Goal: Transaction & Acquisition: Purchase product/service

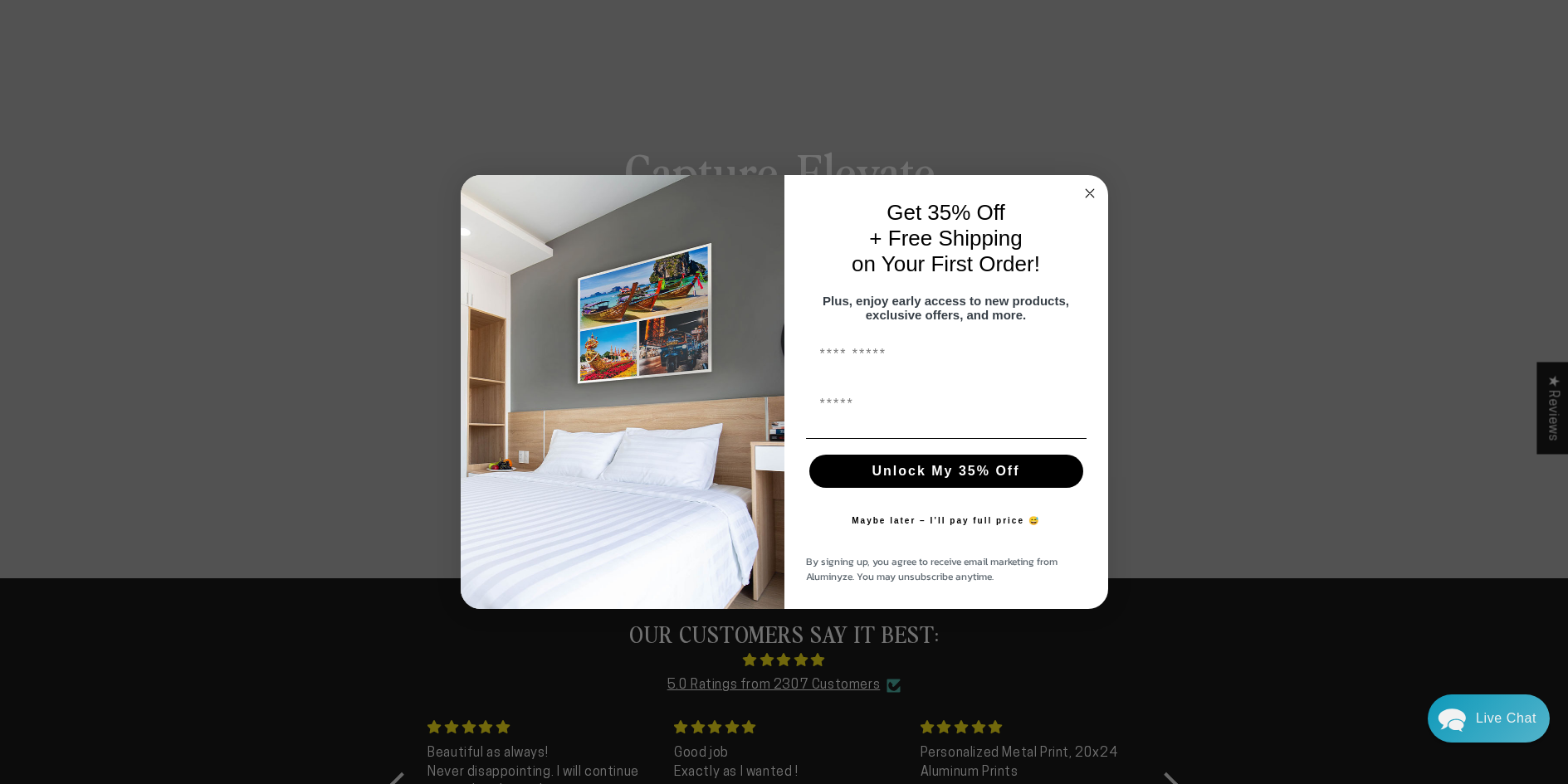
scroll to position [166, 0]
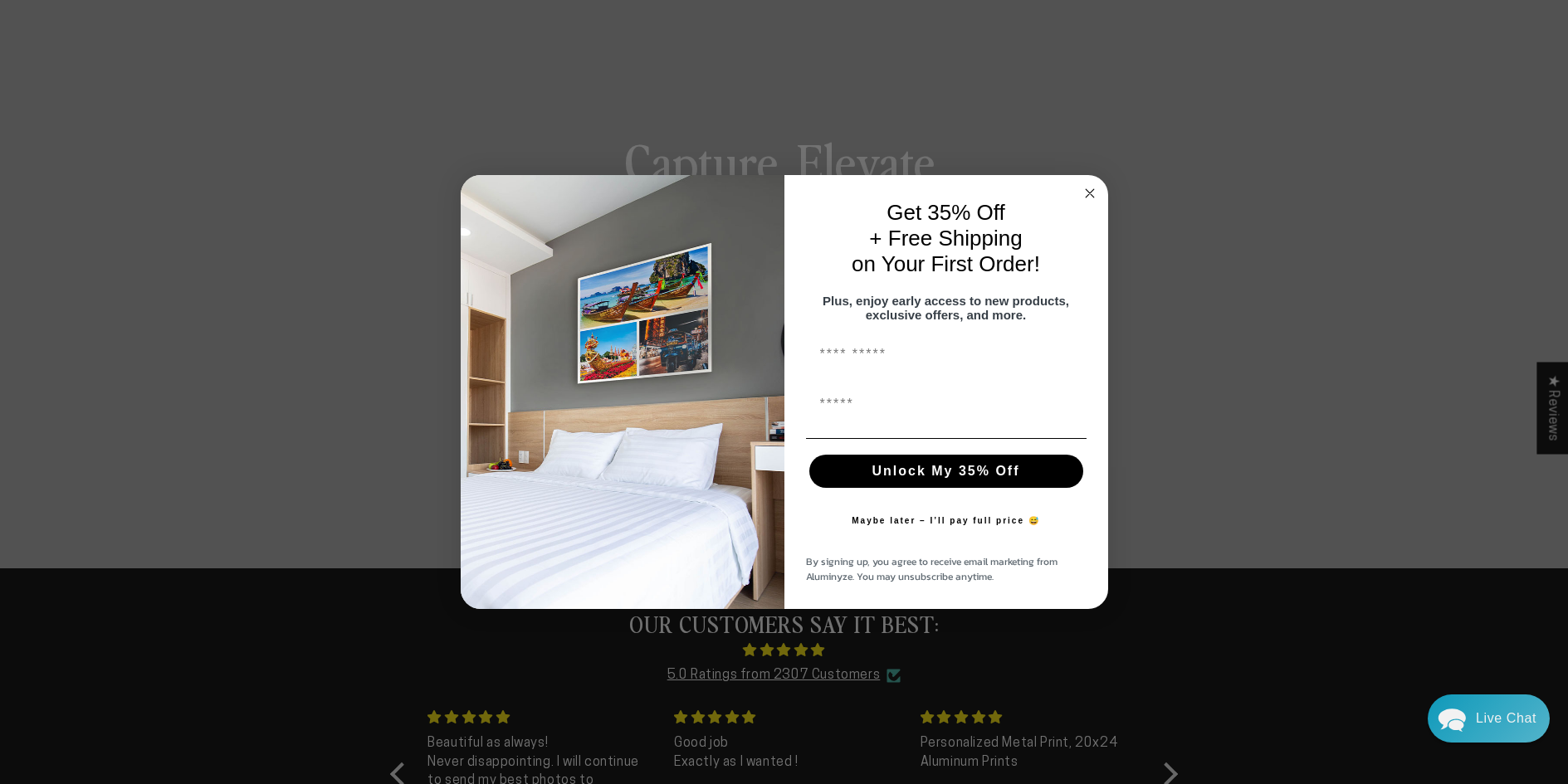
click at [883, 527] on button "Maybe later – I’ll pay full price 😅" at bounding box center [946, 522] width 205 height 33
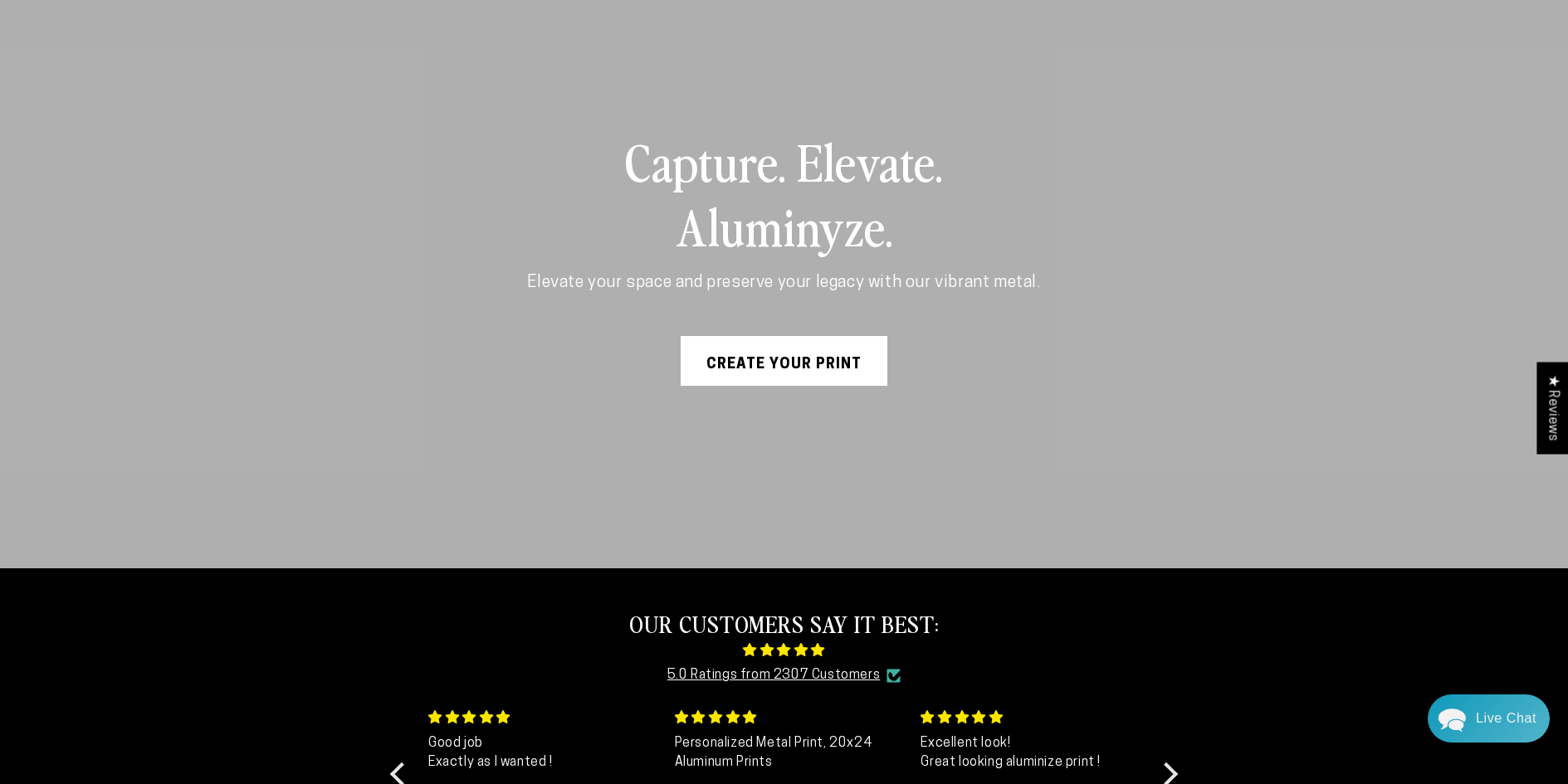
scroll to position [0, 0]
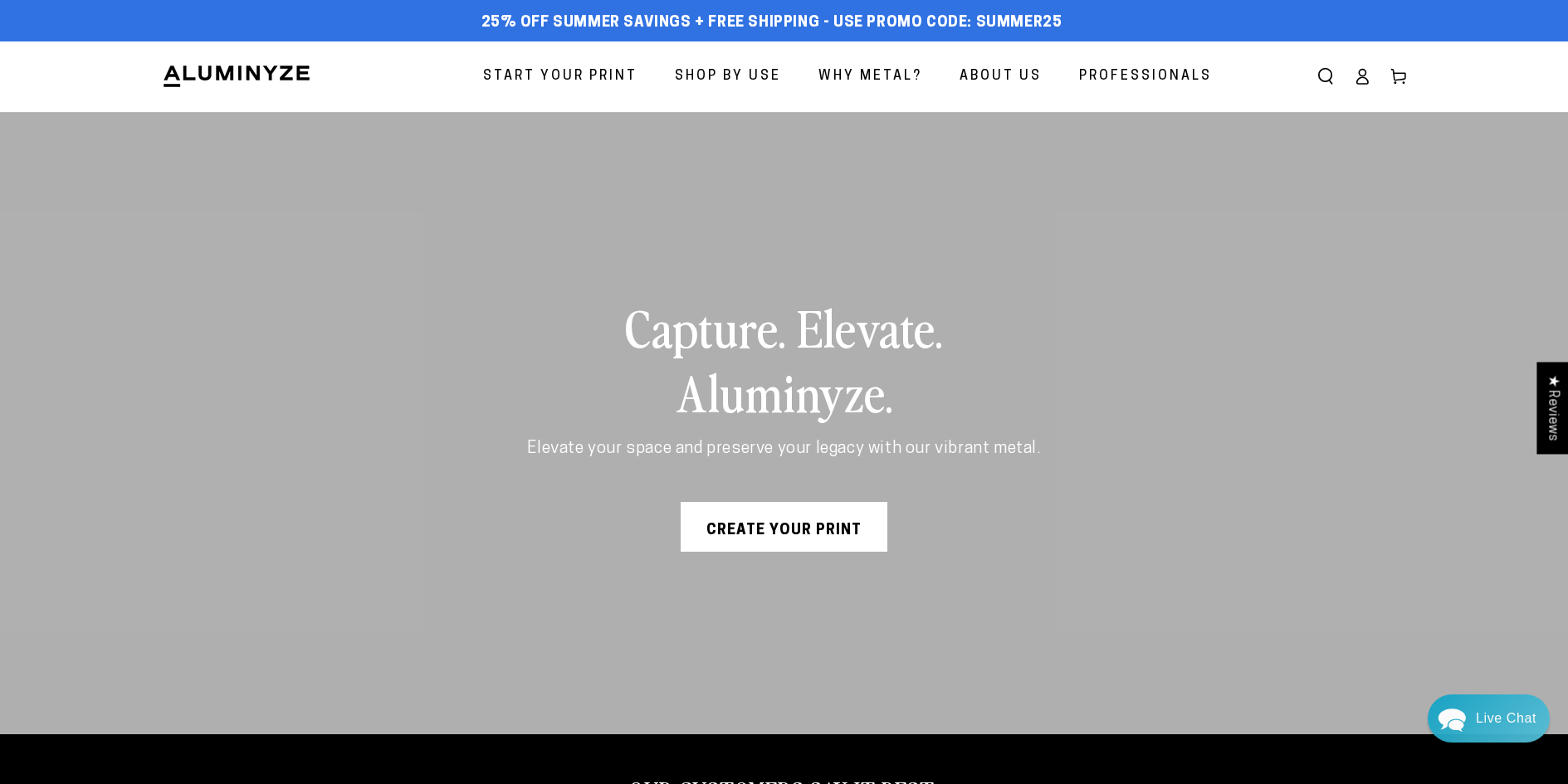
click at [789, 523] on link "Create Your Print" at bounding box center [784, 527] width 207 height 50
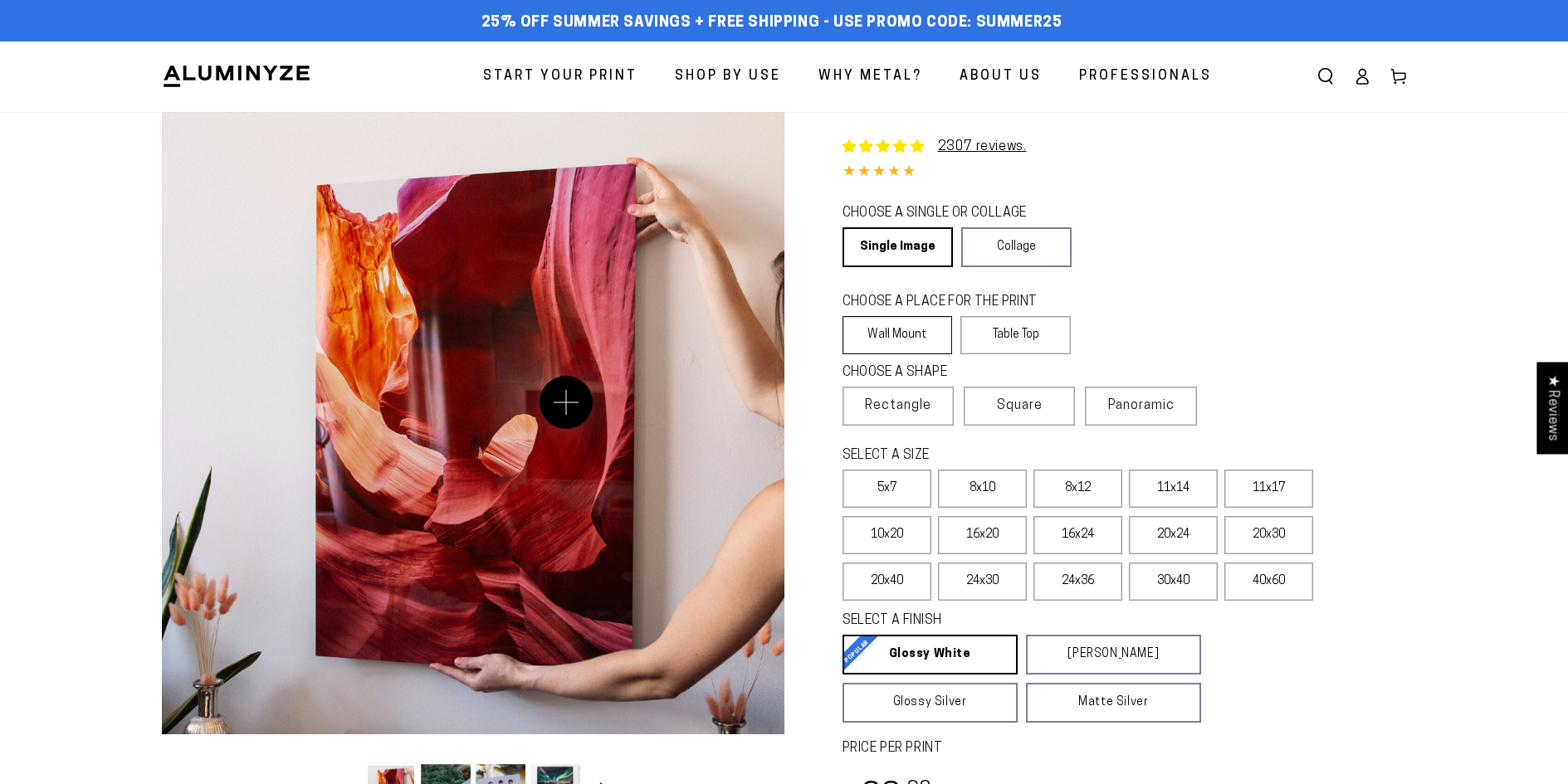
select select "**********"
click at [1361, 83] on icon at bounding box center [1362, 77] width 17 height 17
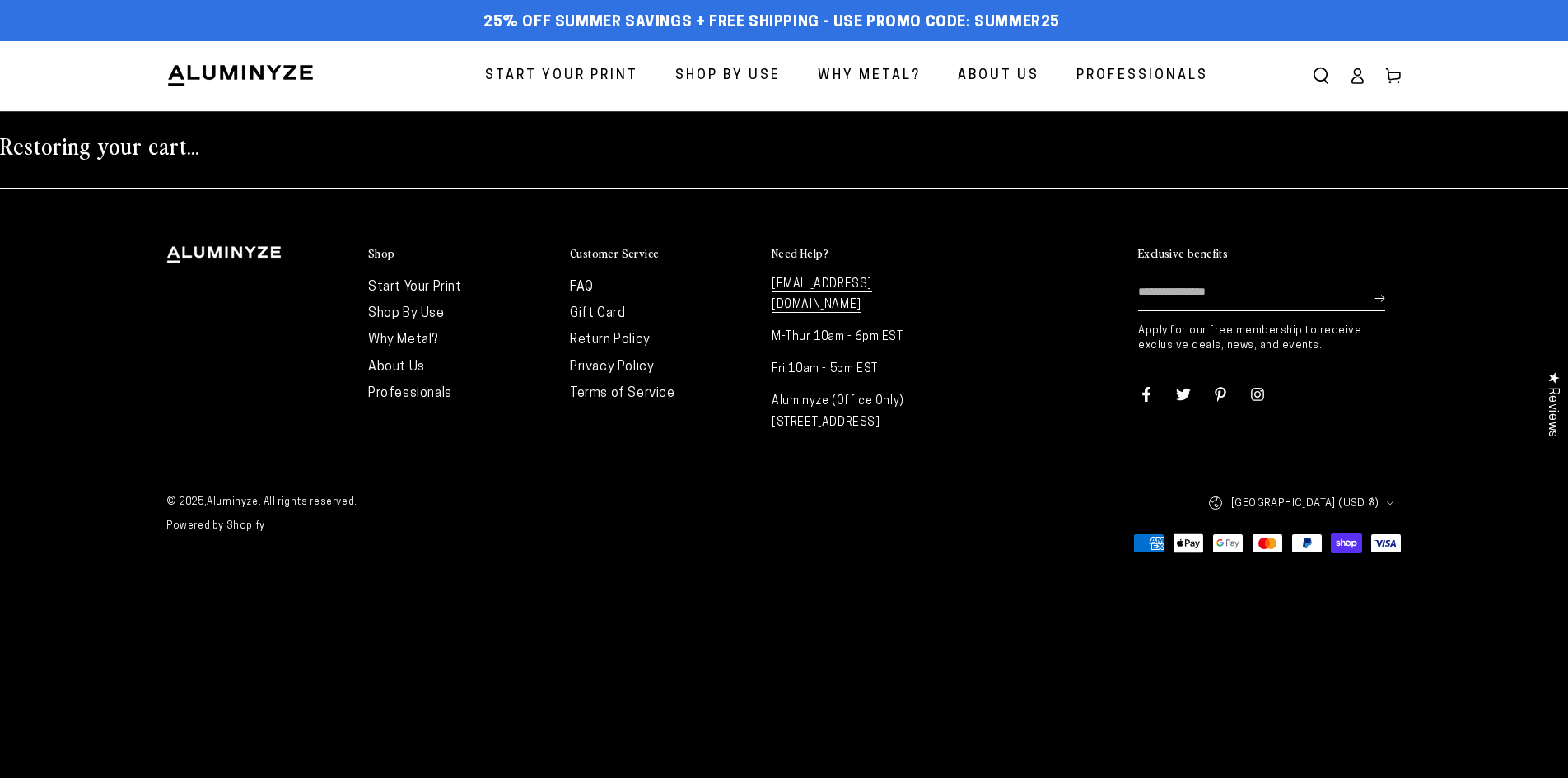
click at [841, 566] on body "Skip to content 25% off Summer Savings + Free Shipping - Use Promo Code: SUMMER…" at bounding box center [784, 389] width 1568 height 778
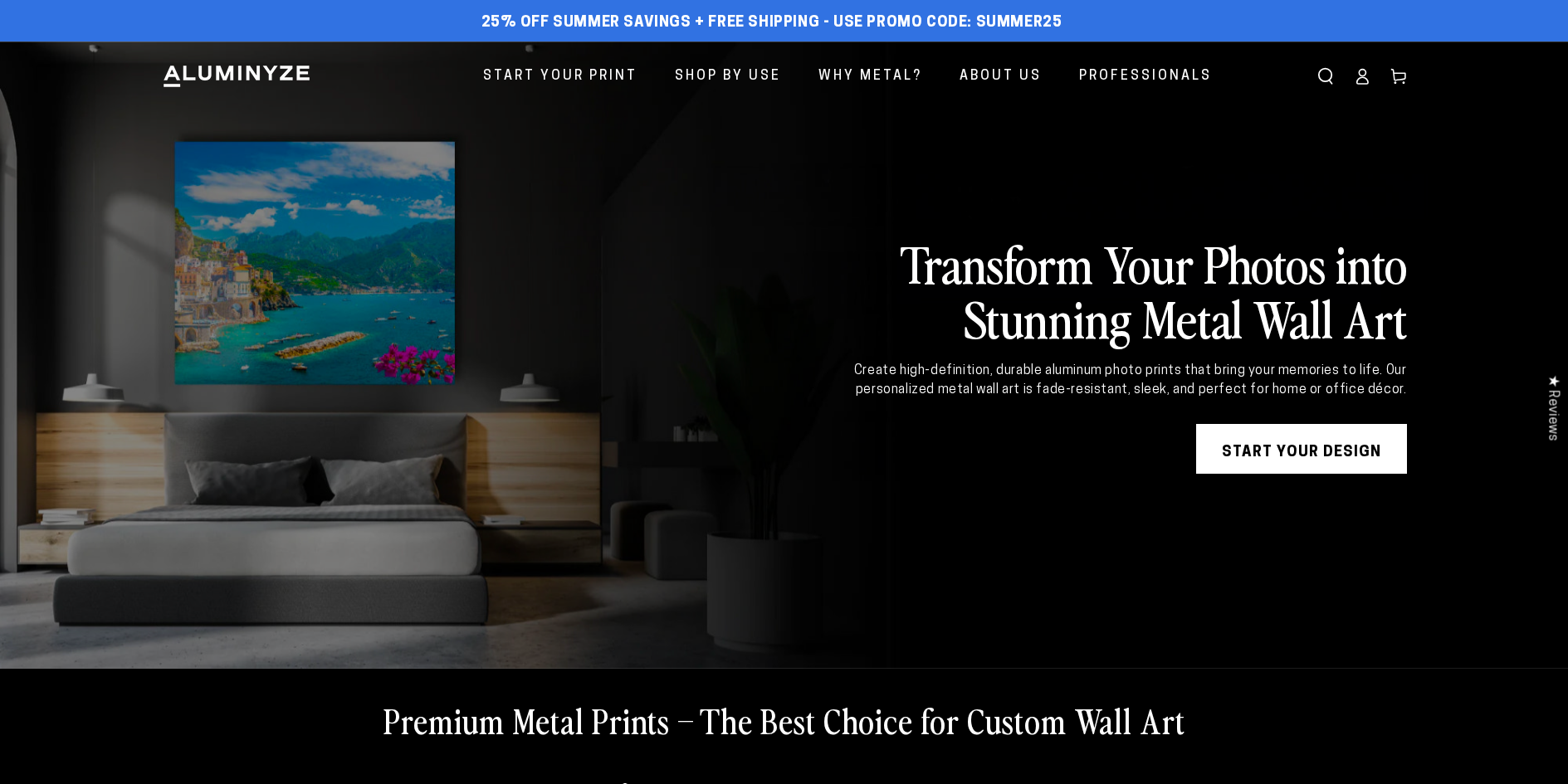
click at [1272, 459] on link "START YOUR DESIGN" at bounding box center [1301, 449] width 211 height 50
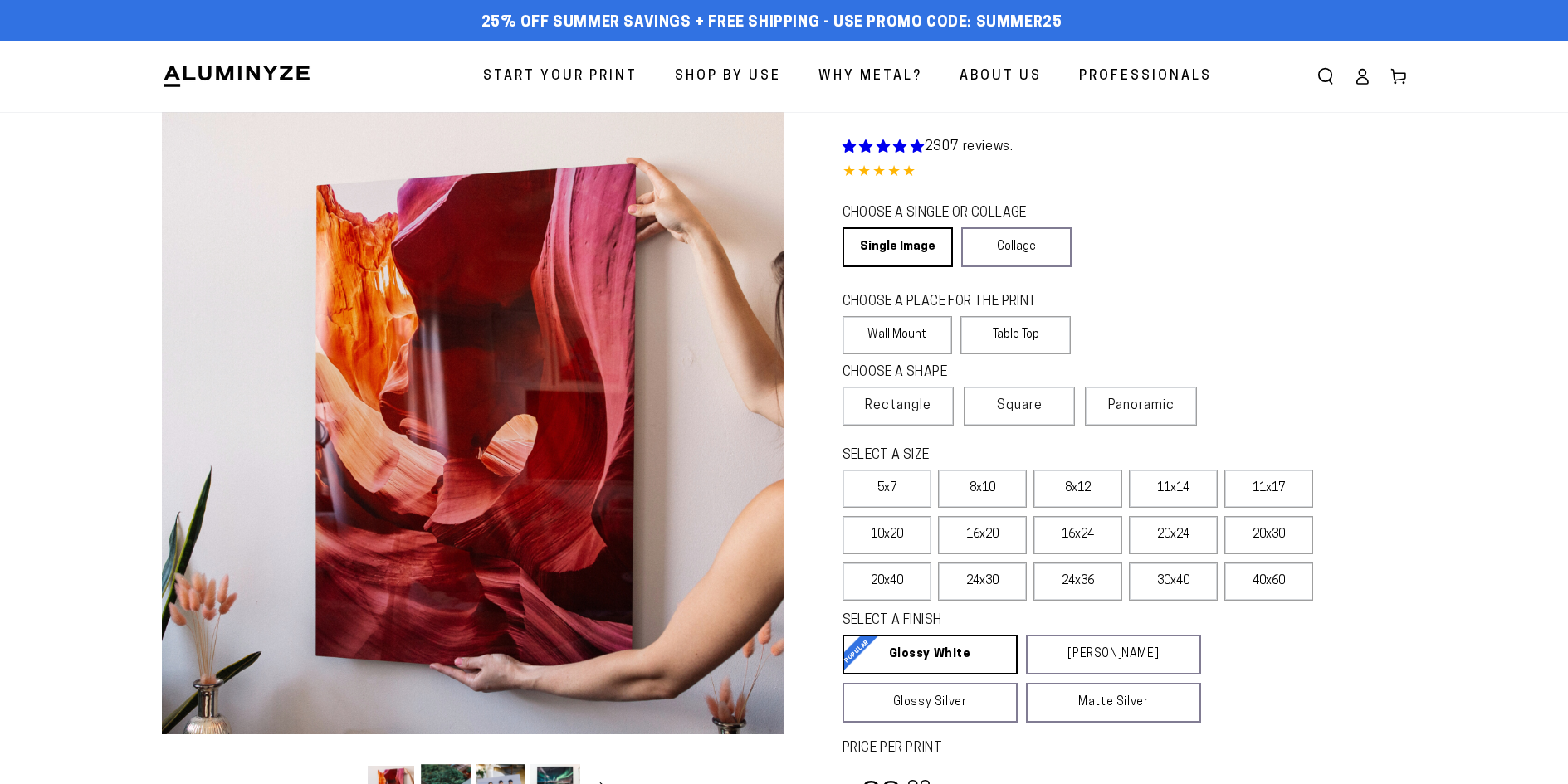
select select "**********"
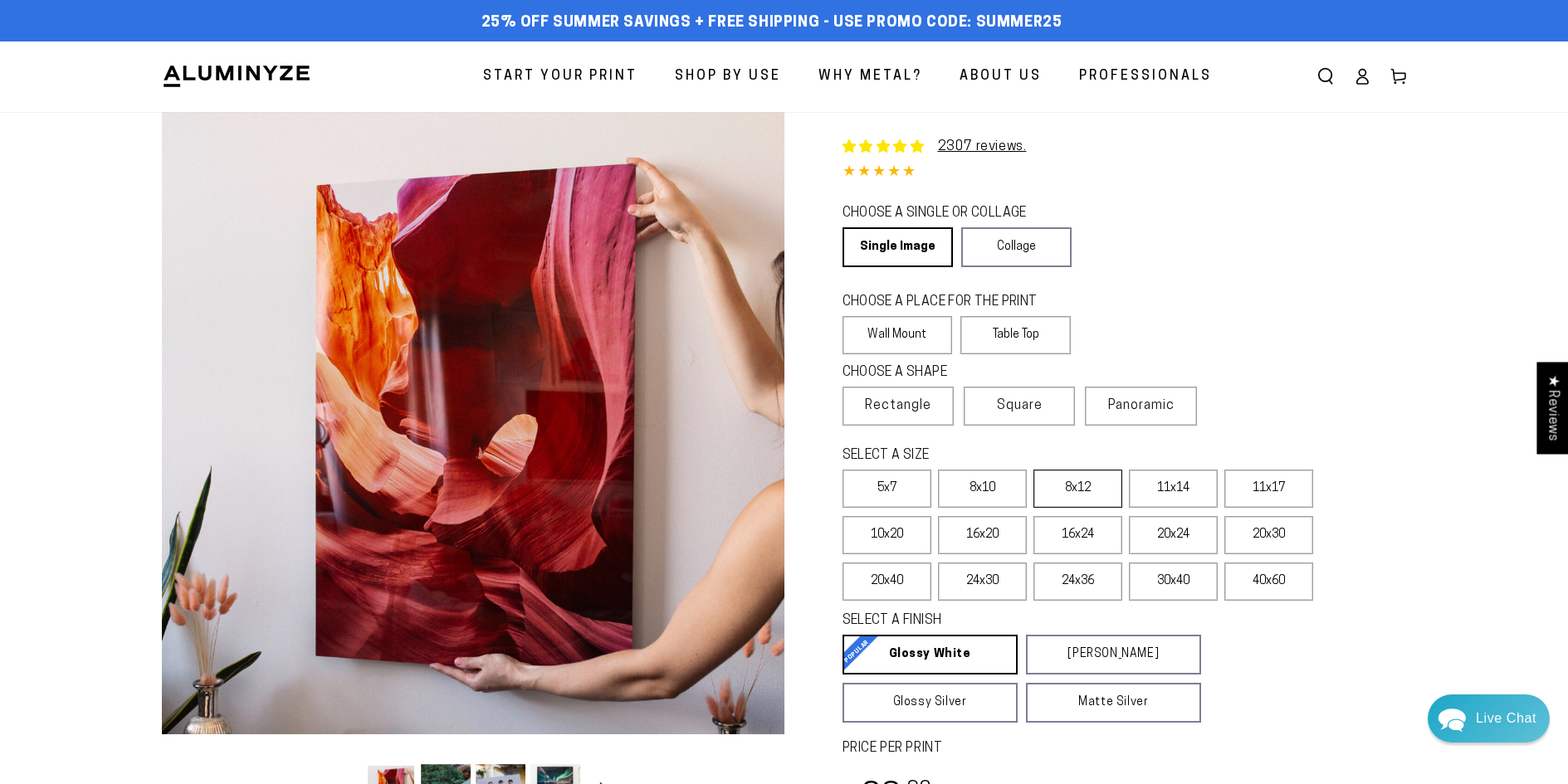
click at [1076, 487] on label "8x12" at bounding box center [1077, 489] width 89 height 38
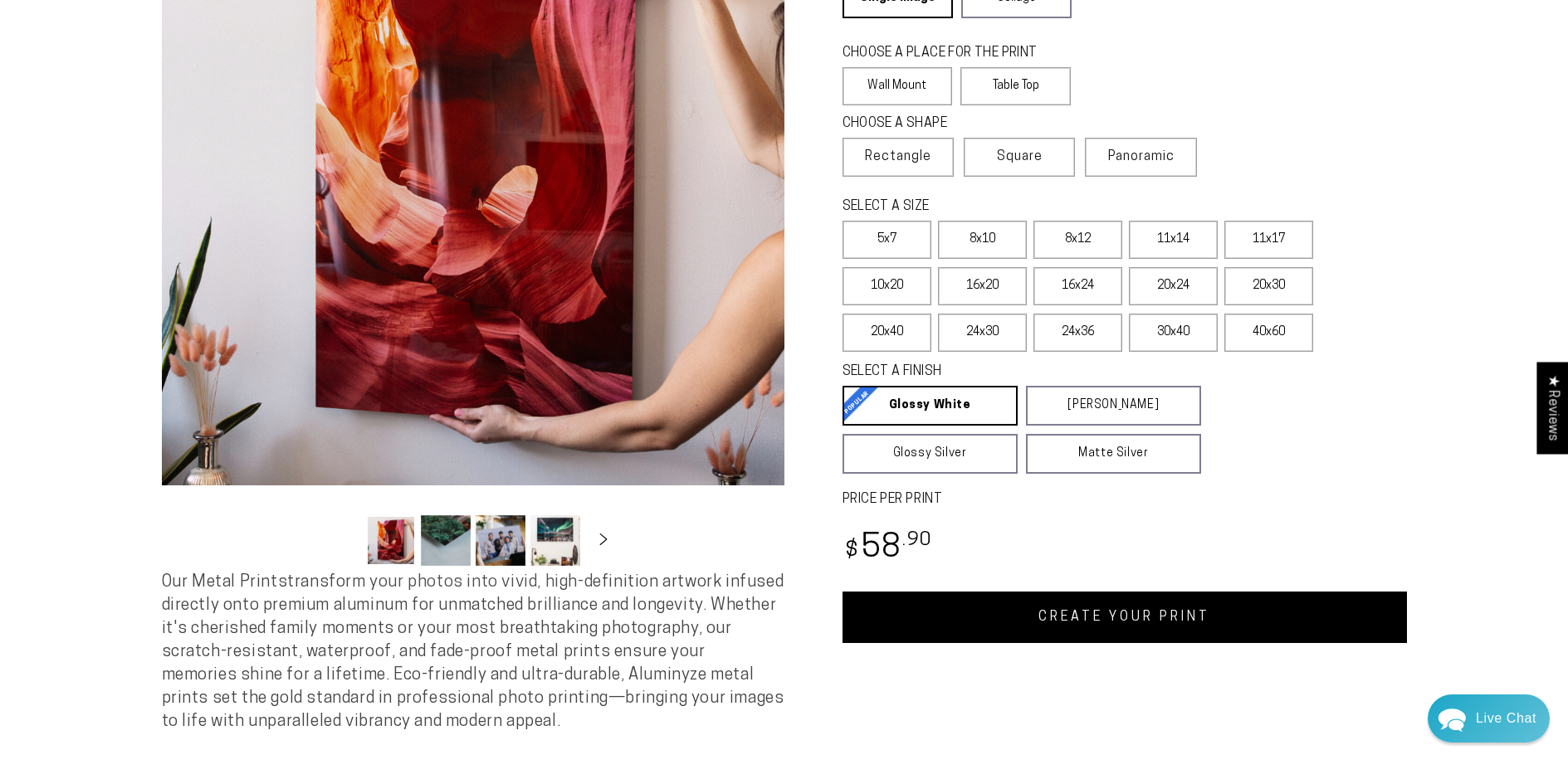
click at [1156, 619] on link "CREATE YOUR PRINT" at bounding box center [1124, 617] width 564 height 52
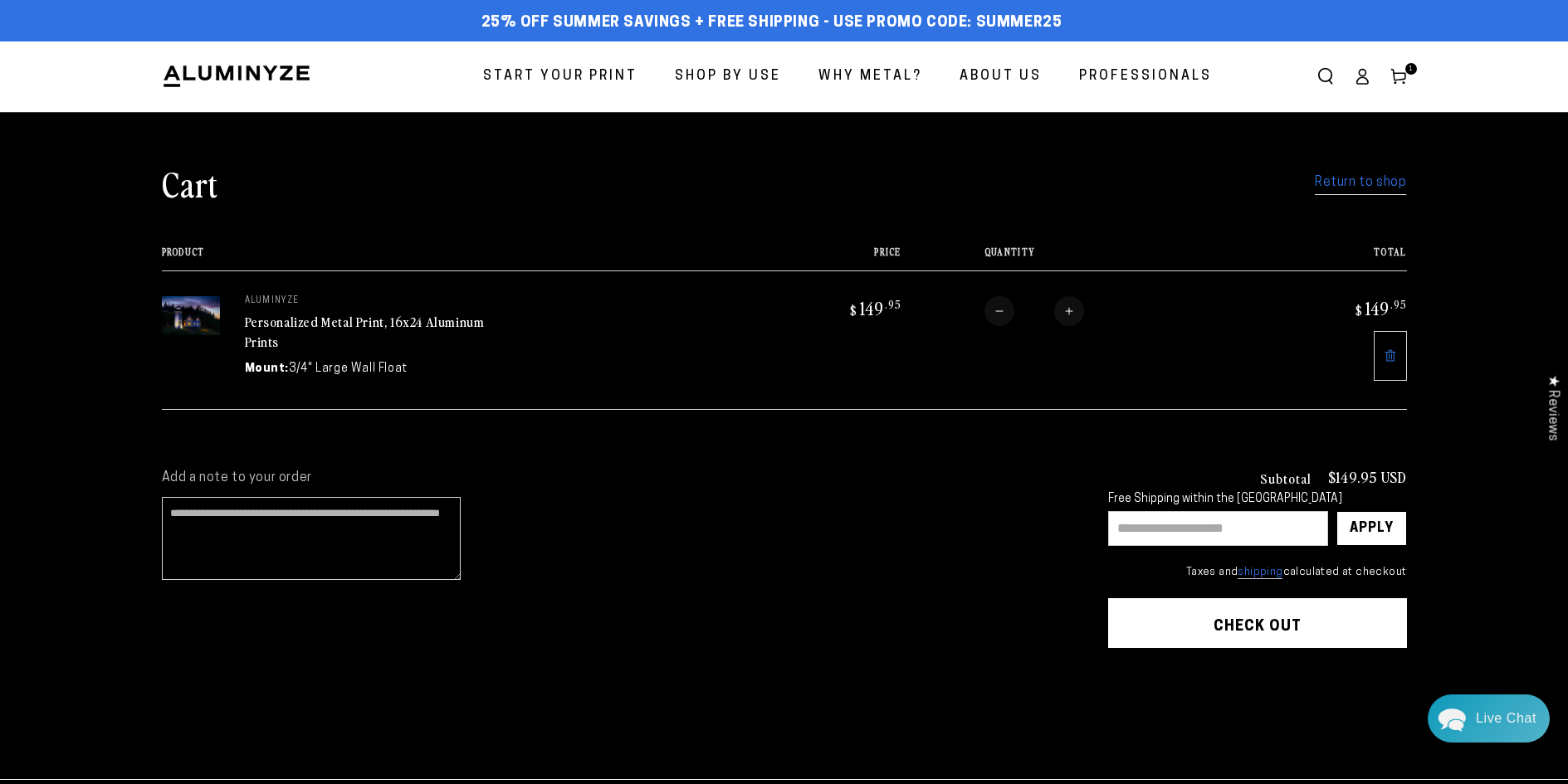
click at [1356, 72] on icon at bounding box center [1362, 77] width 17 height 17
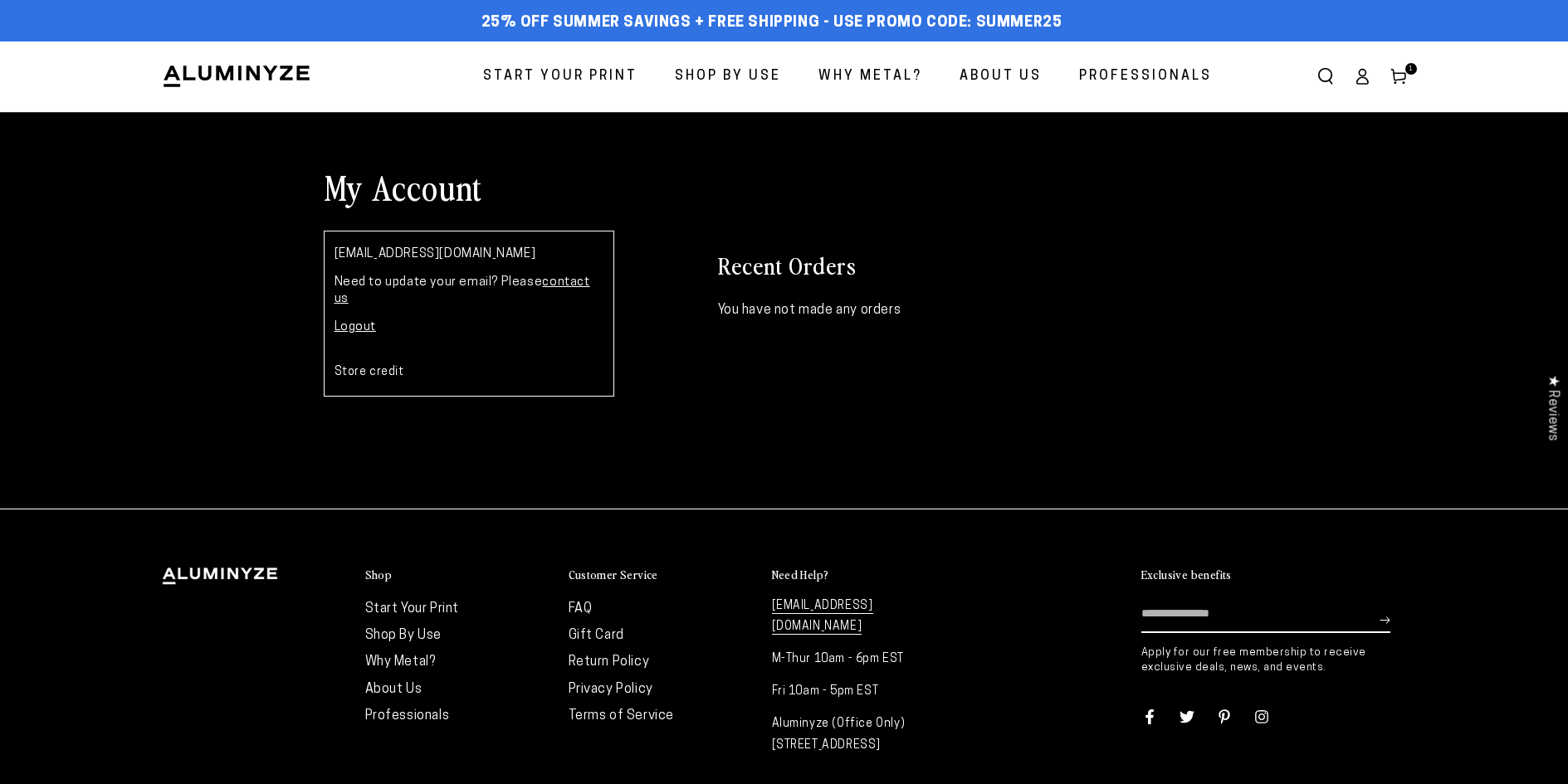
click at [358, 321] on link "Logout" at bounding box center [355, 327] width 42 height 12
